Goal: Task Accomplishment & Management: Complete application form

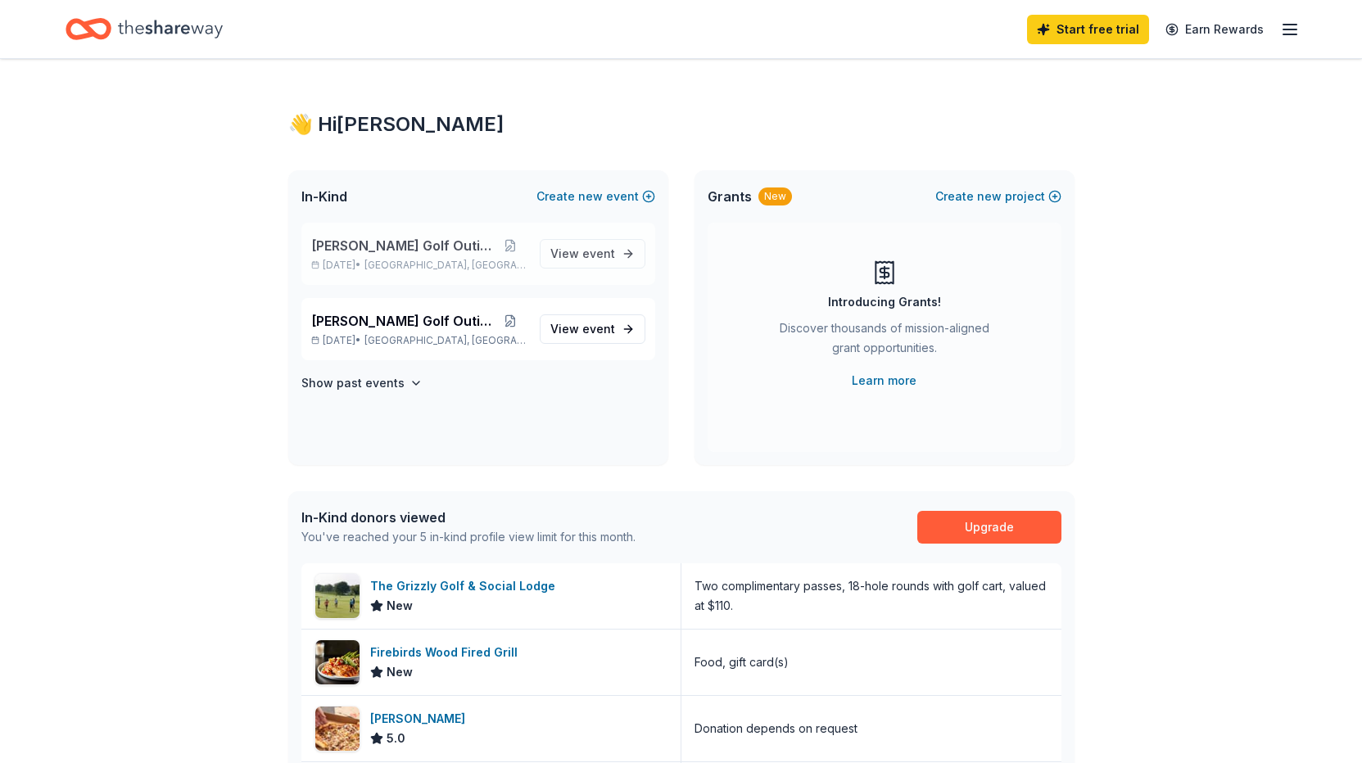
scroll to position [3, 0]
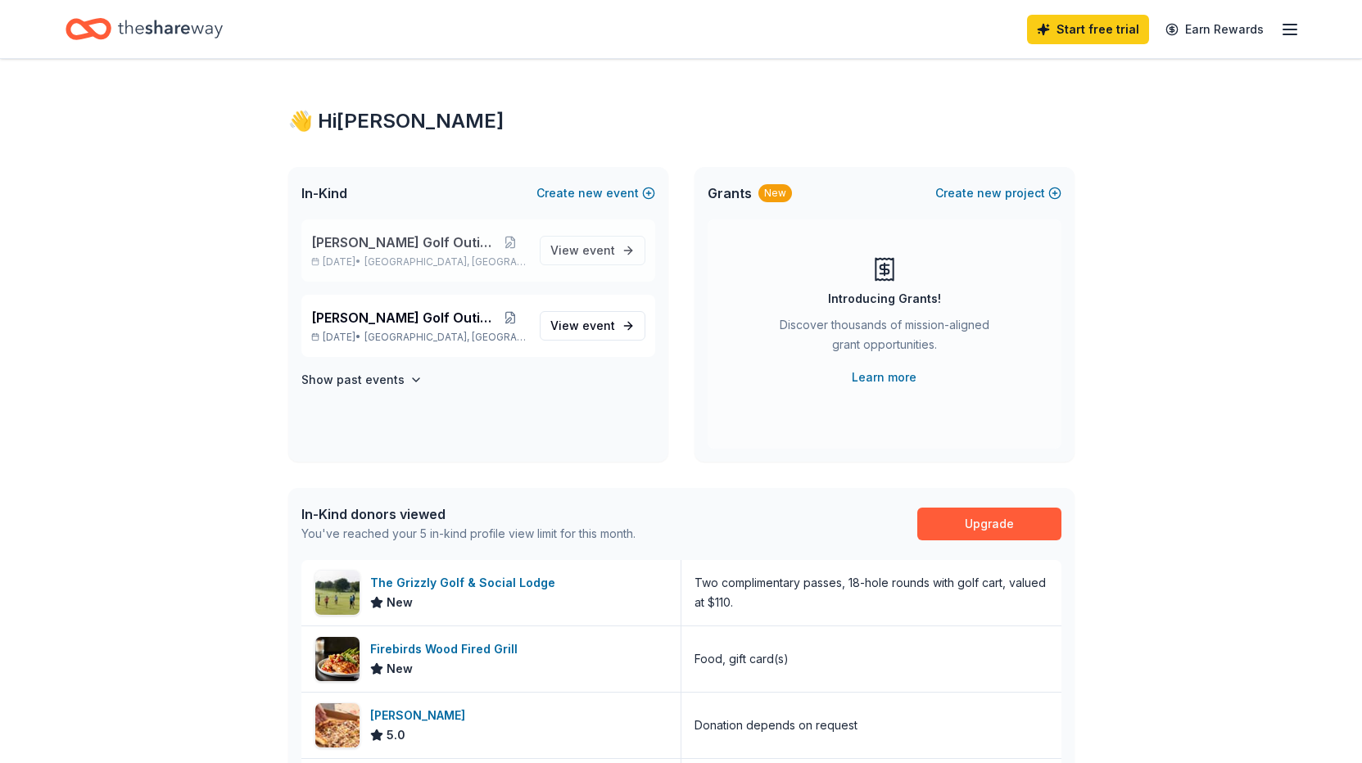
click at [450, 255] on span "Lebanon, OH" at bounding box center [444, 261] width 161 height 13
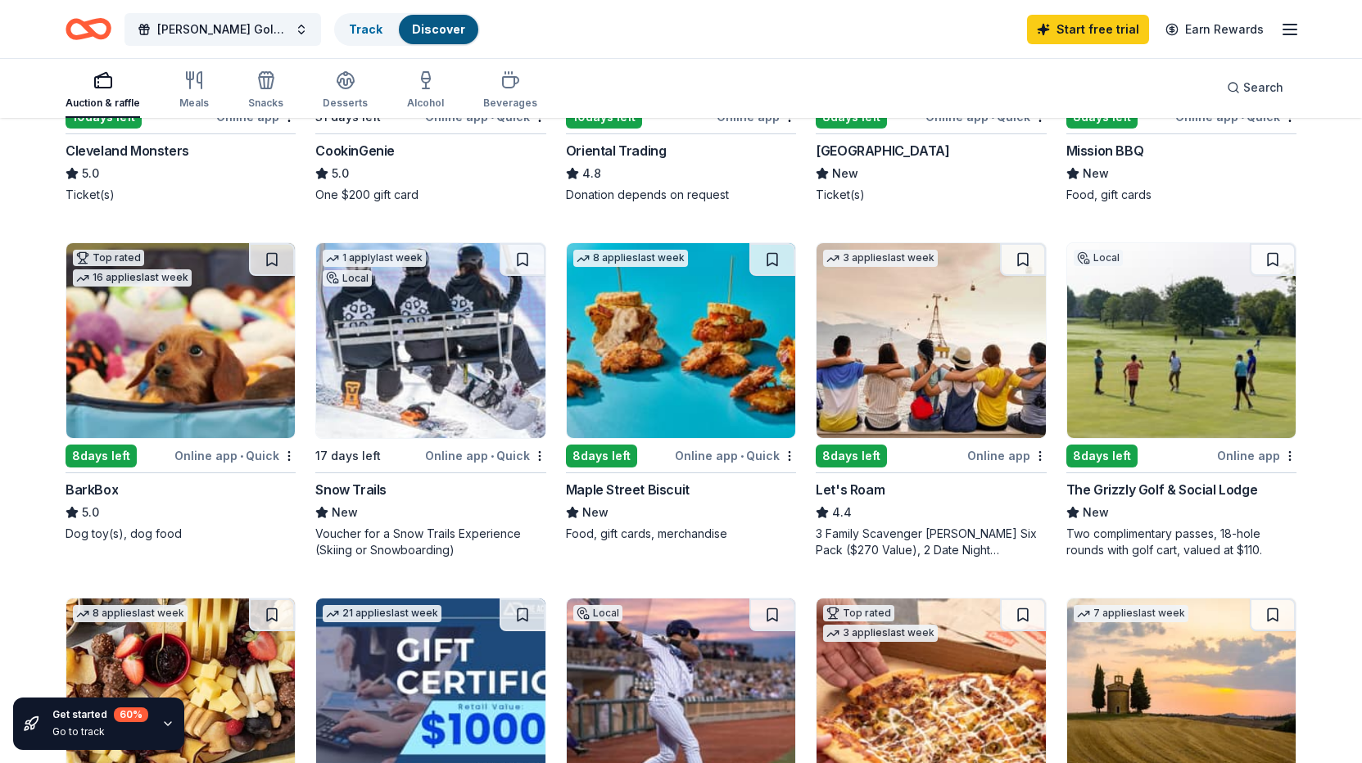
scroll to position [402, 0]
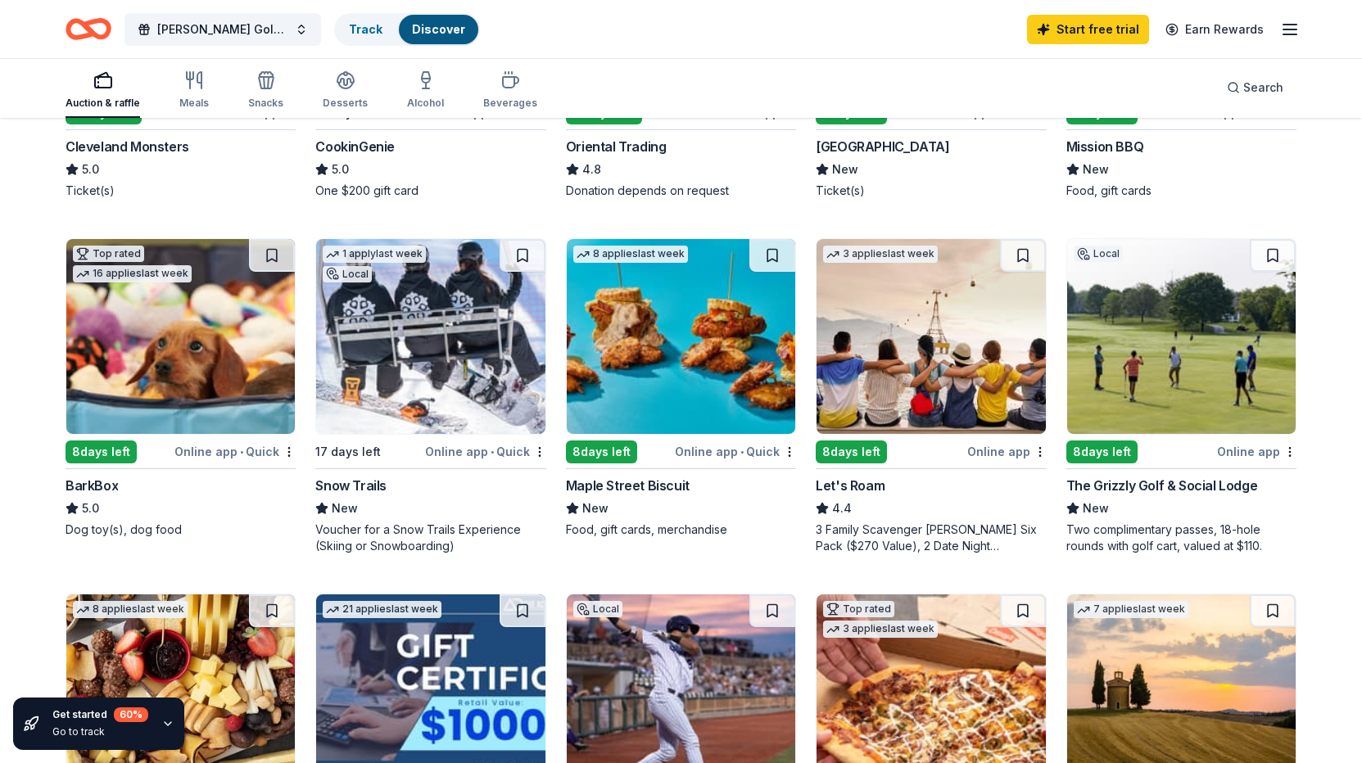
click at [1099, 490] on div "The Grizzly Golf & Social Lodge" at bounding box center [1162, 486] width 192 height 20
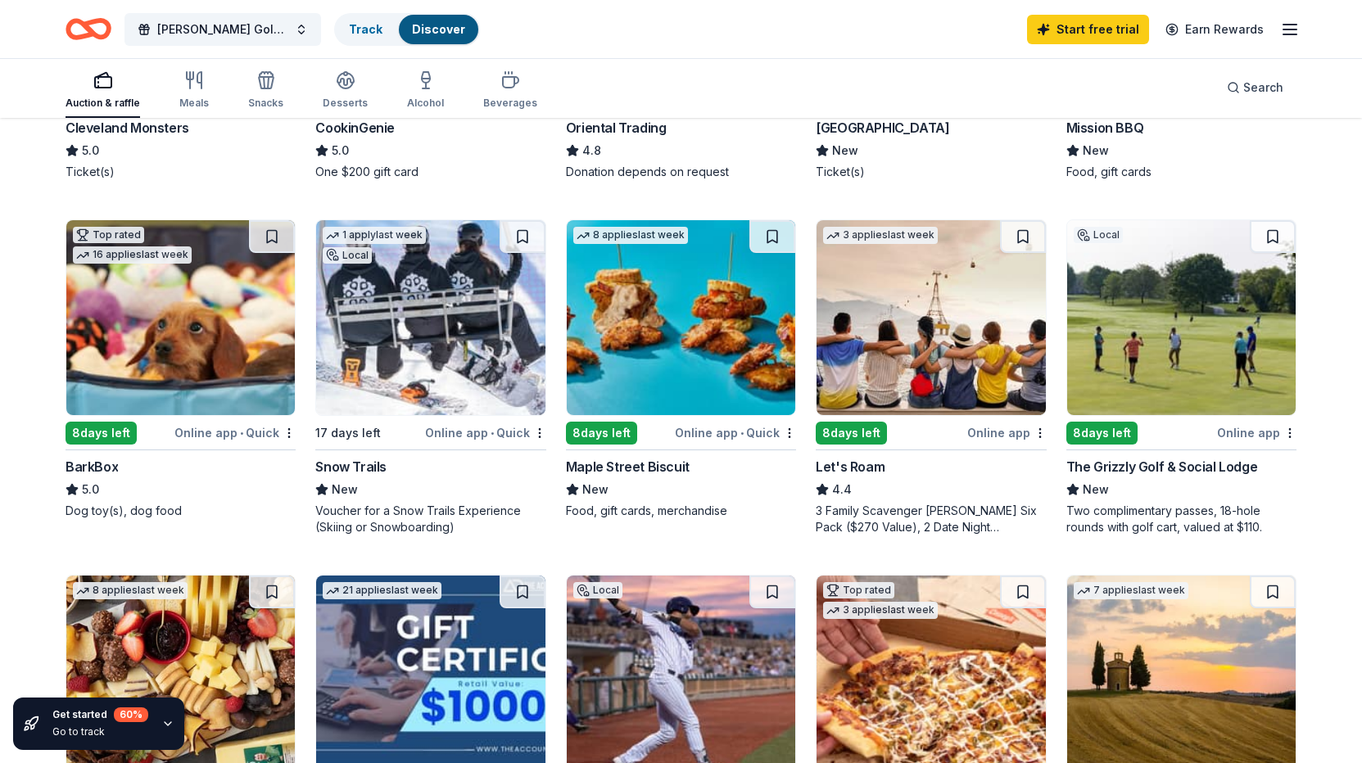
scroll to position [422, 0]
click at [158, 311] on img at bounding box center [180, 316] width 228 height 195
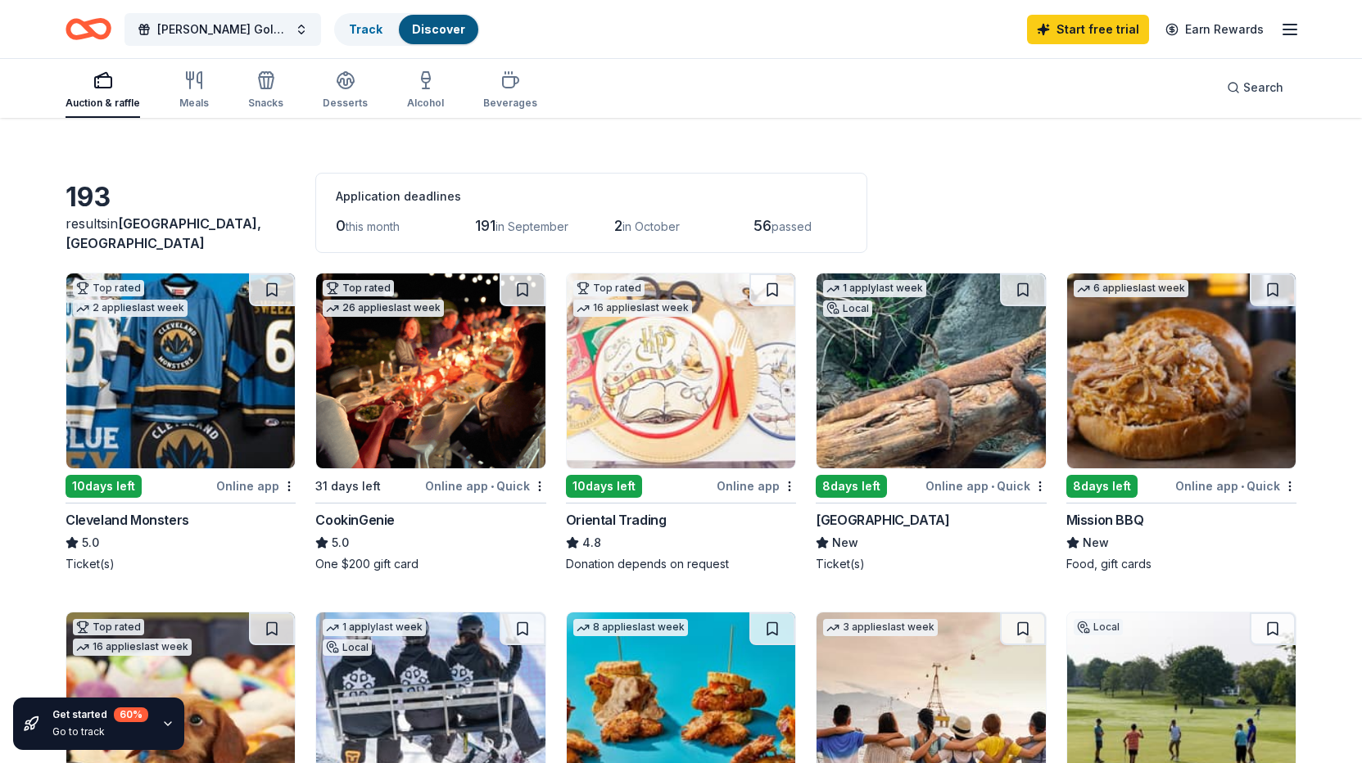
scroll to position [0, 0]
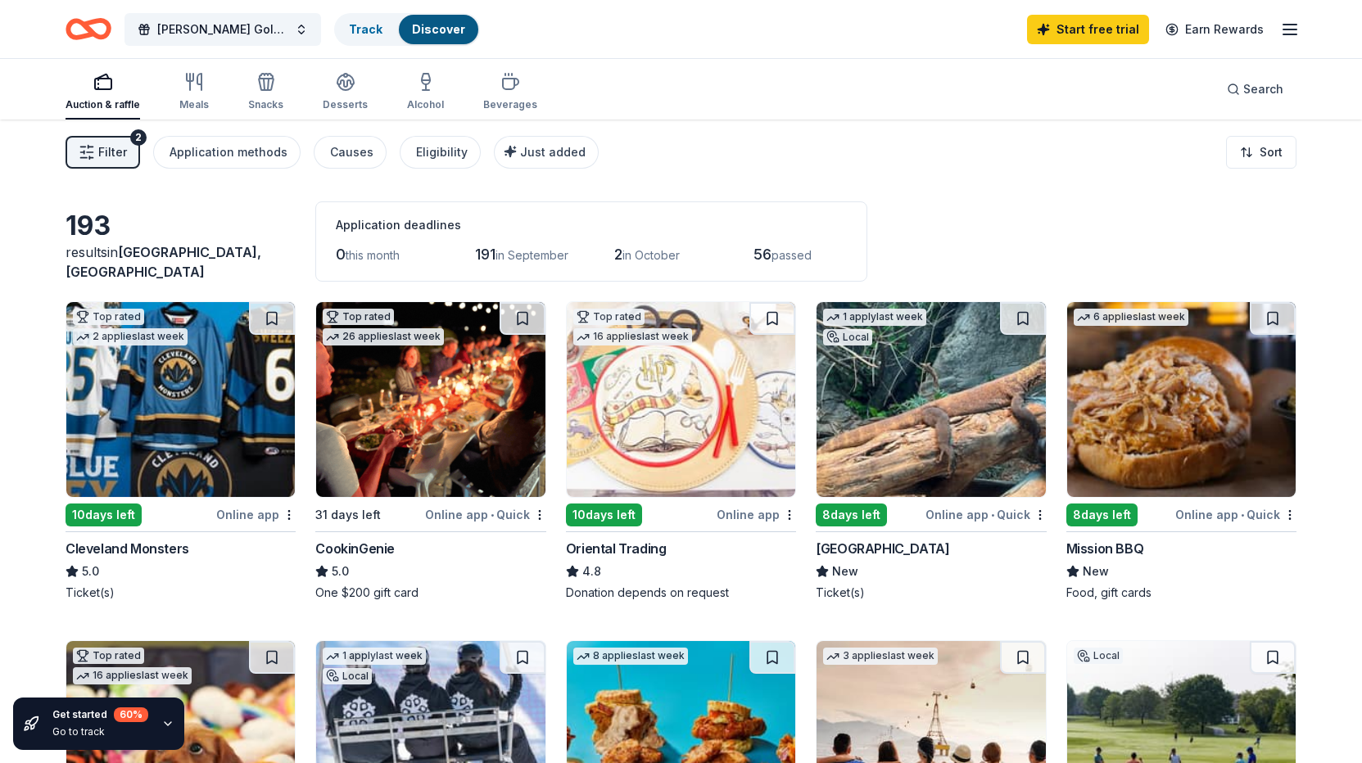
click at [214, 97] on div "Auction & raffle Meals Snacks Desserts Alcohol Beverages" at bounding box center [301, 92] width 472 height 54
click at [200, 98] on div "Meals" at bounding box center [193, 104] width 29 height 13
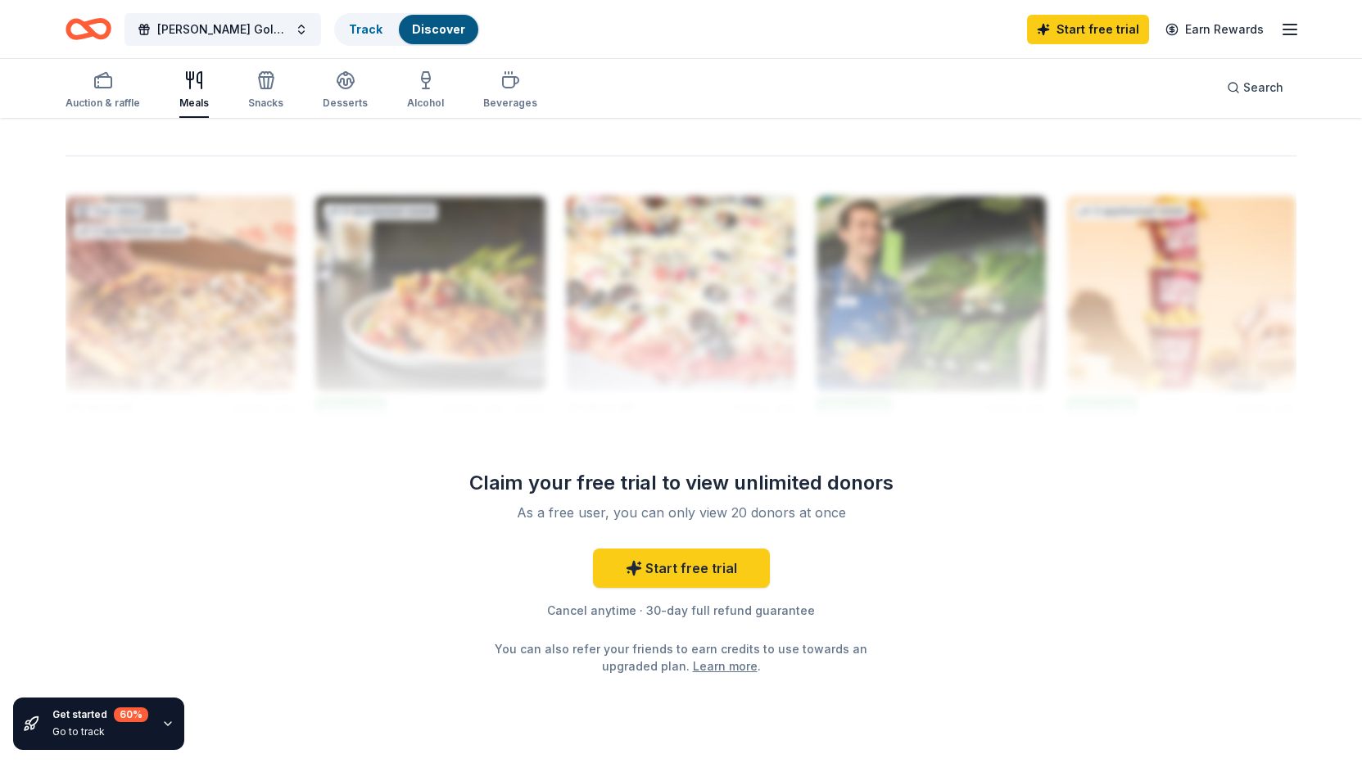
scroll to position [1600, 0]
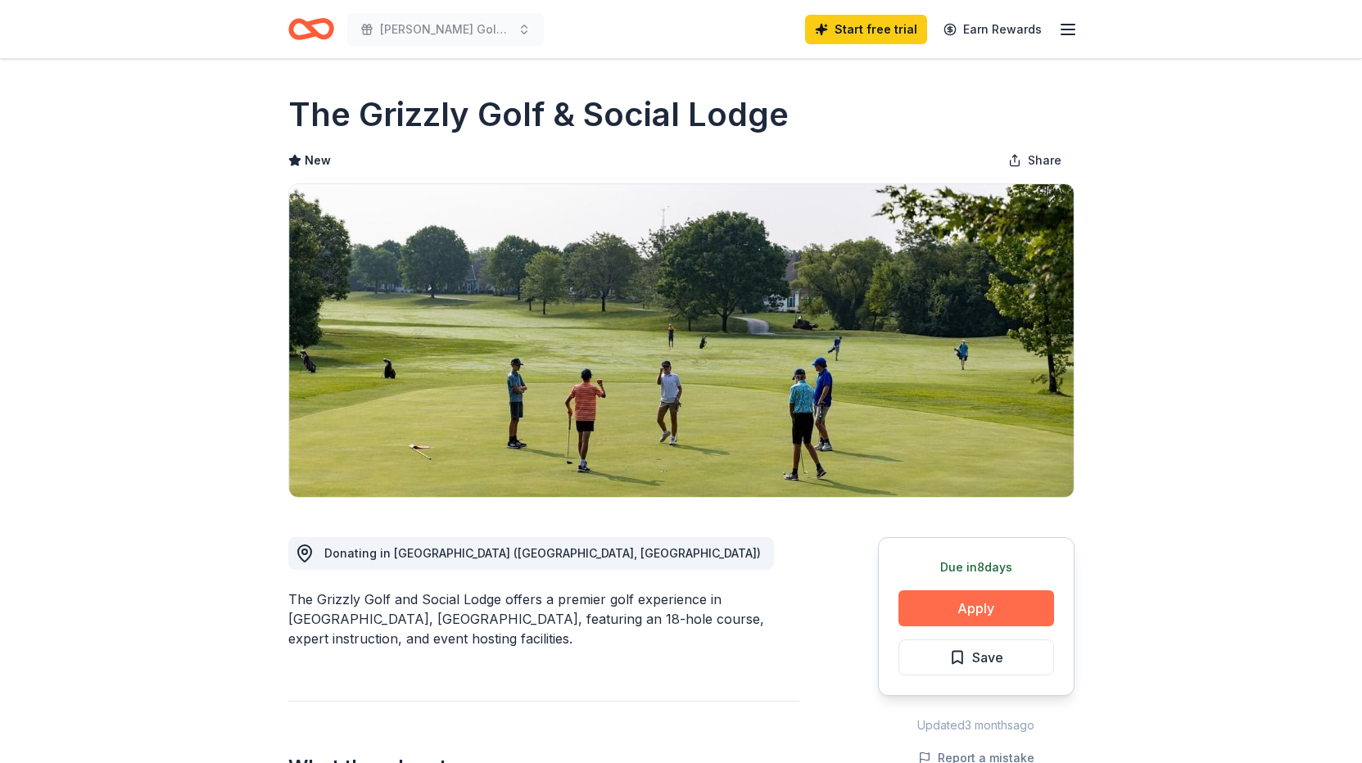
click at [975, 607] on button "Apply" at bounding box center [976, 608] width 156 height 36
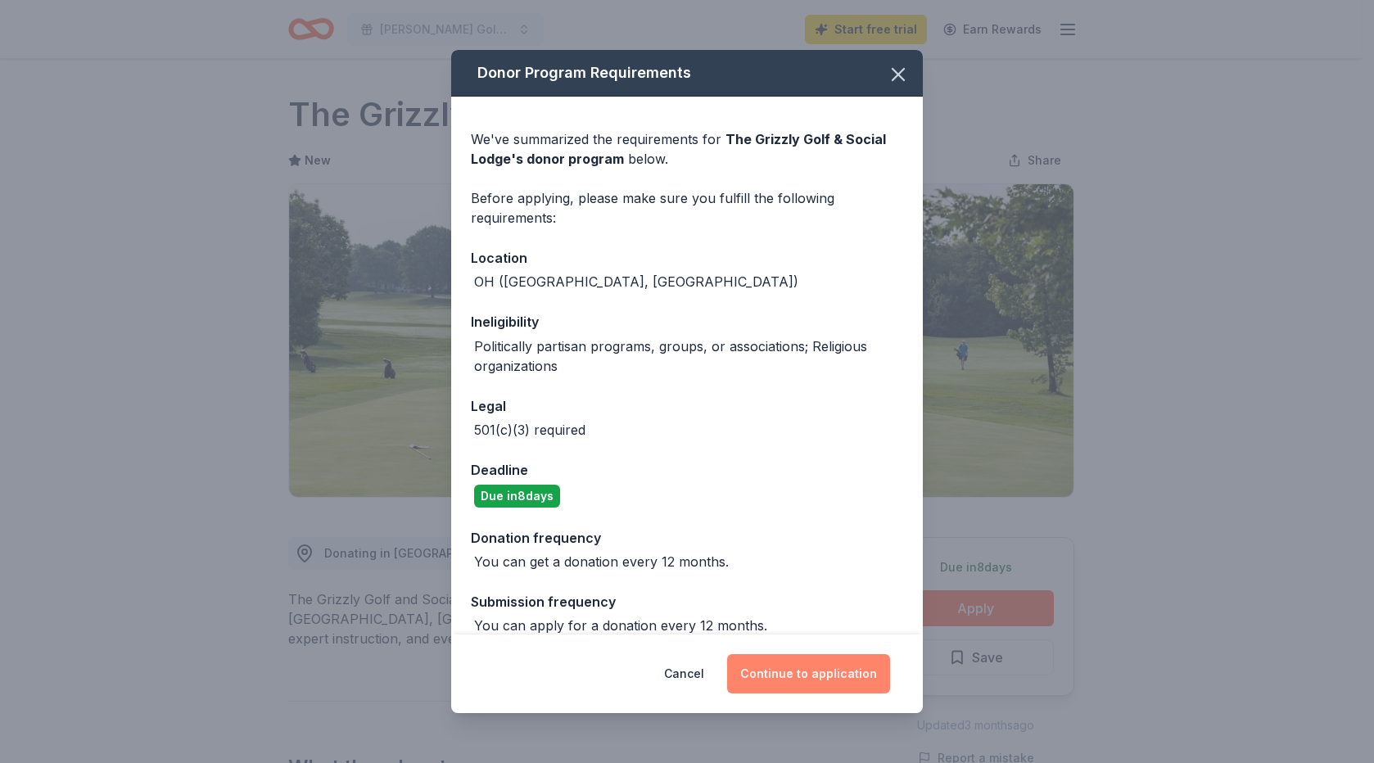
click at [850, 664] on button "Continue to application" at bounding box center [808, 673] width 163 height 39
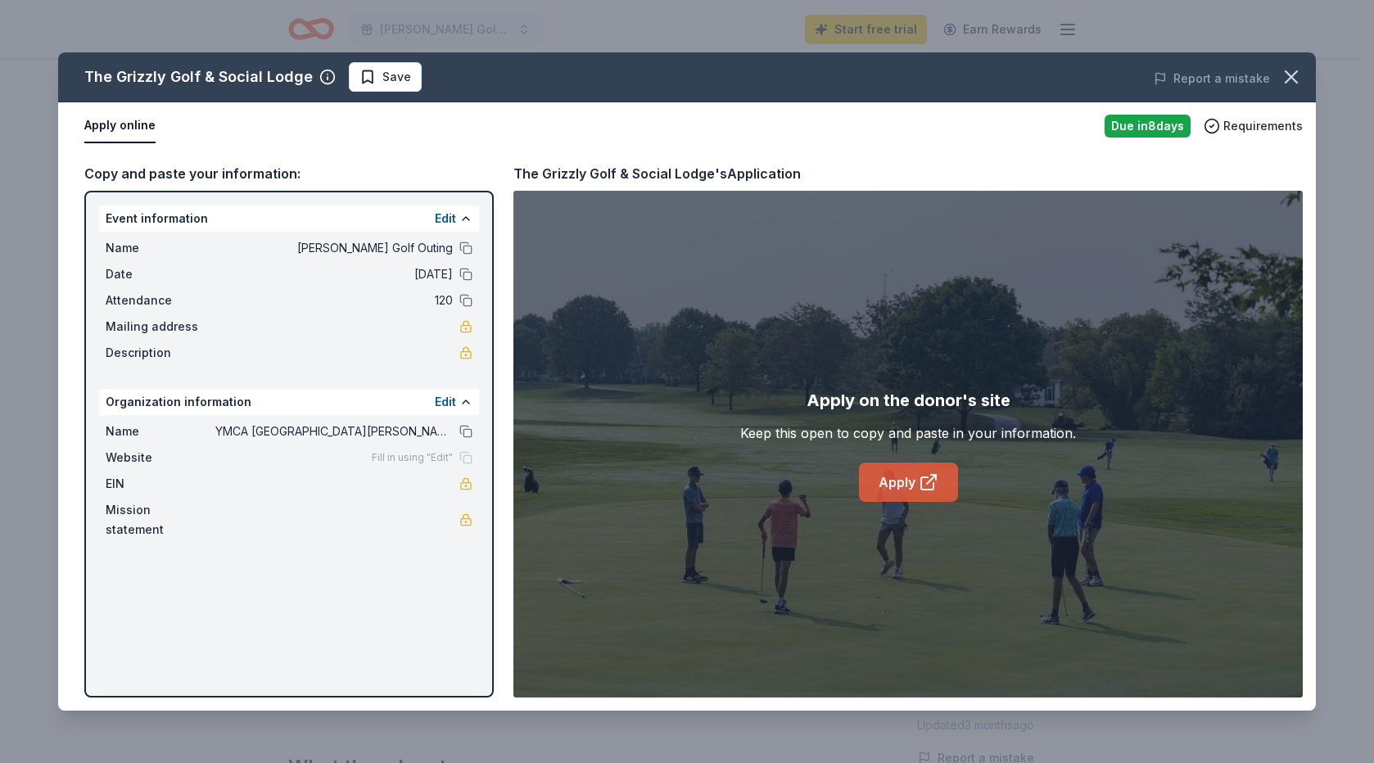
click at [905, 481] on link "Apply" at bounding box center [908, 482] width 99 height 39
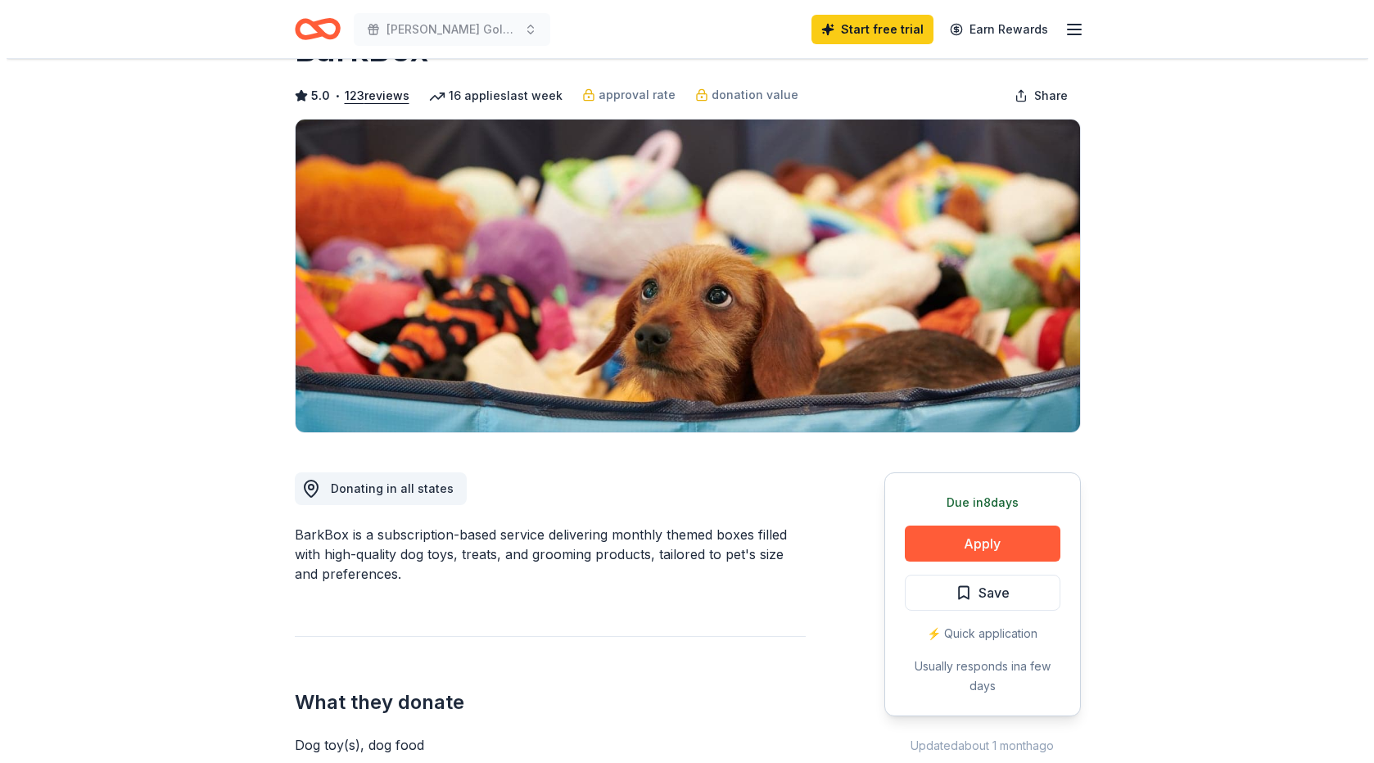
scroll to position [106, 0]
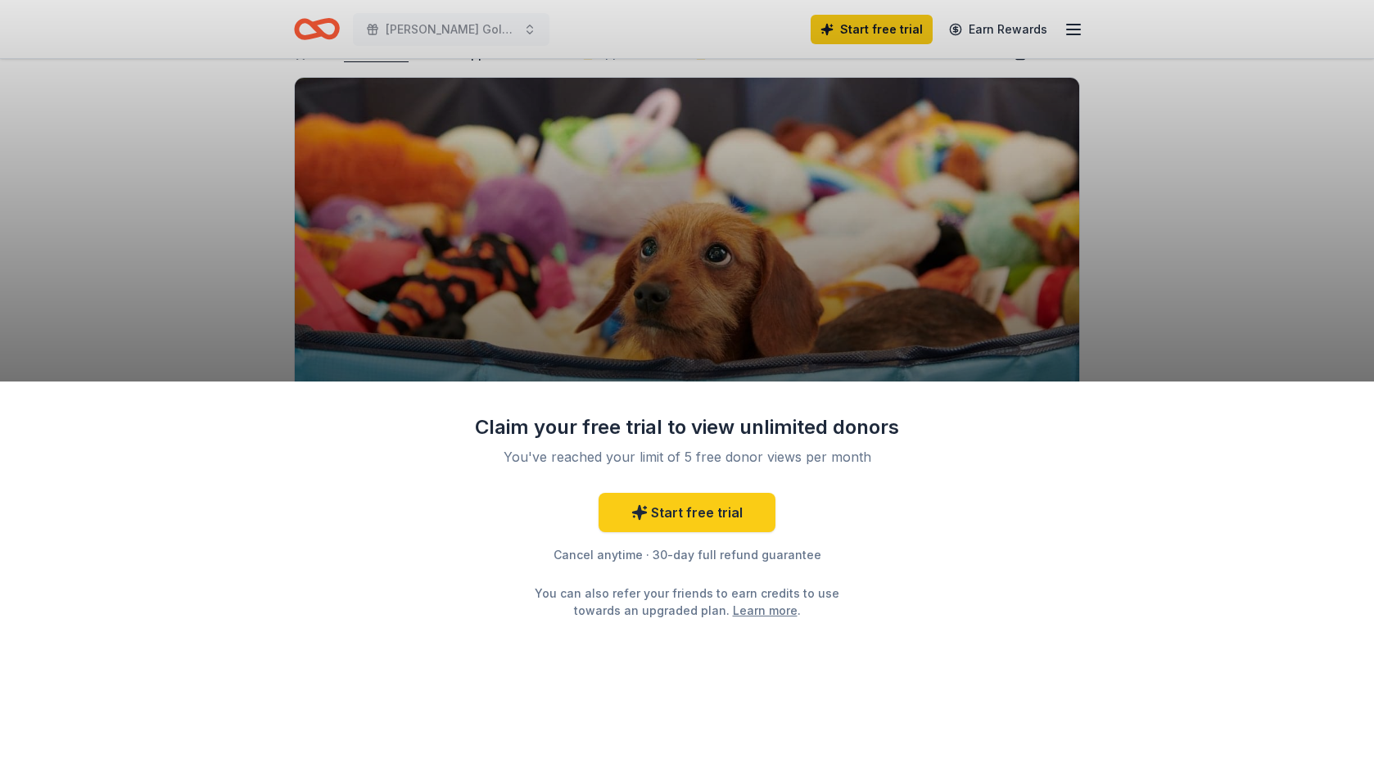
click at [982, 345] on div "Claim your free trial to view unlimited donors You've reached your limit of 5 f…" at bounding box center [687, 381] width 1374 height 763
